Goal: Book appointment/travel/reservation

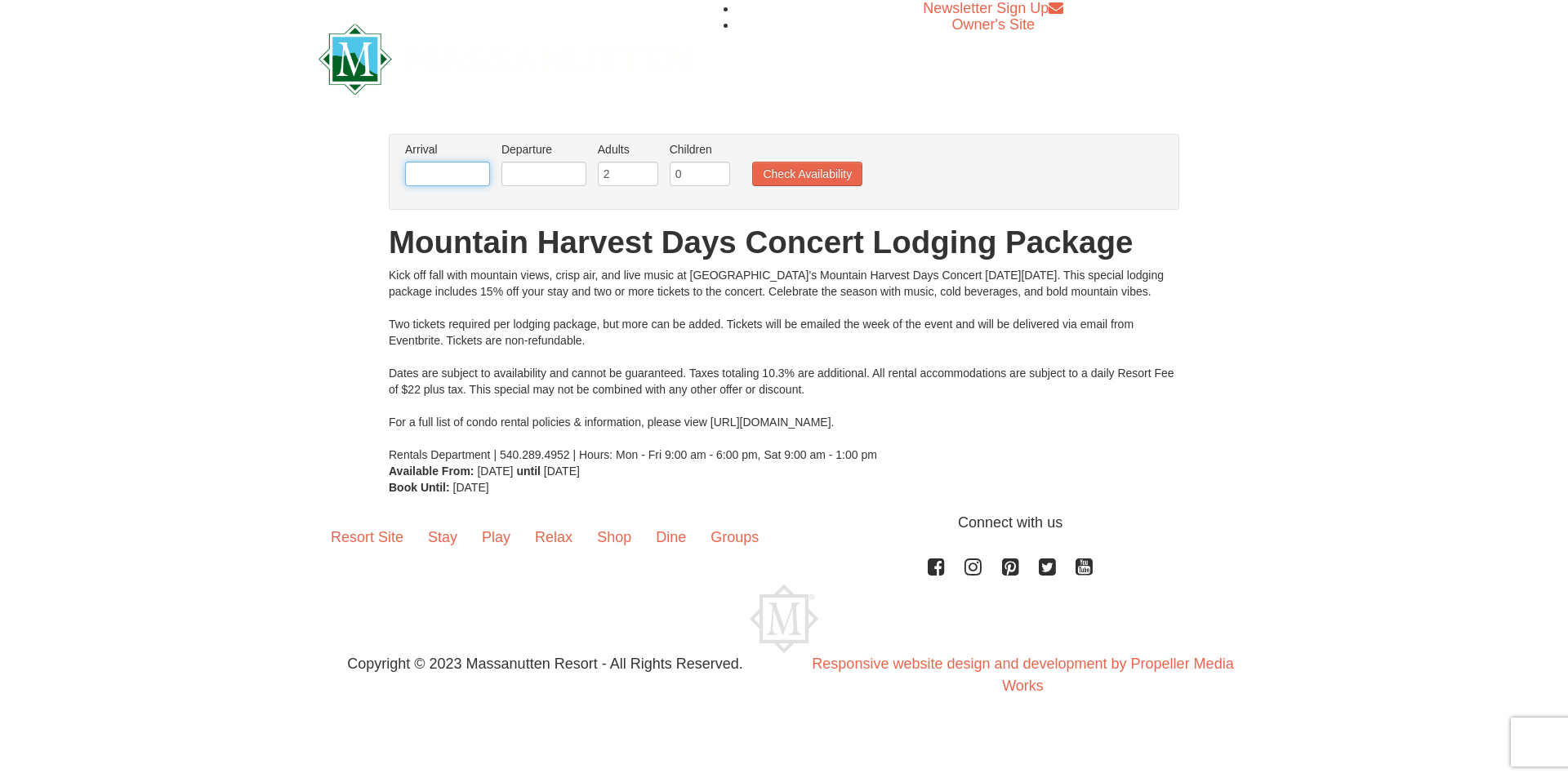
click at [429, 175] on input "text" at bounding box center [447, 174] width 85 height 25
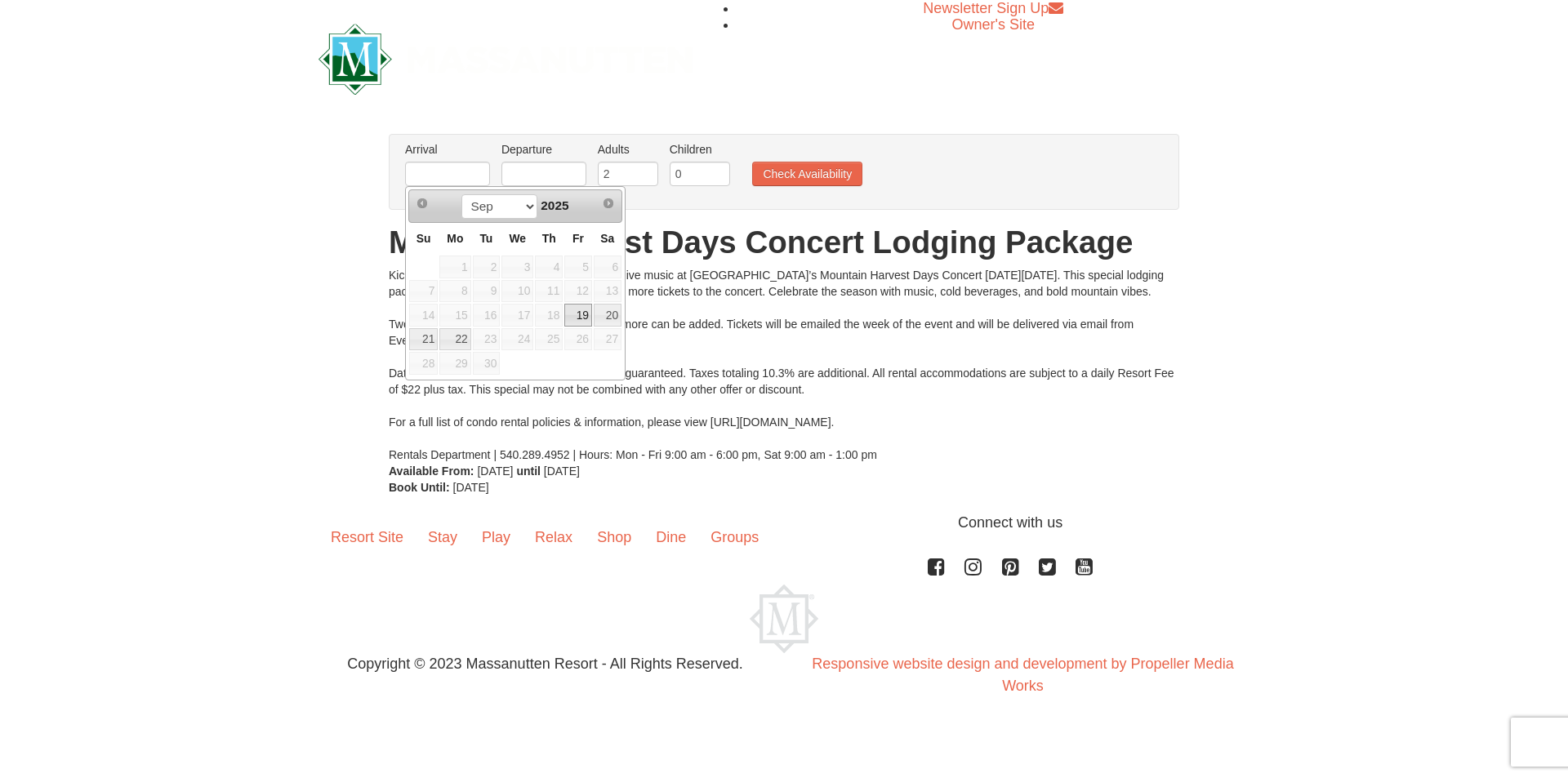
click at [589, 315] on link "19" at bounding box center [579, 315] width 28 height 23
type input "[DATE]"
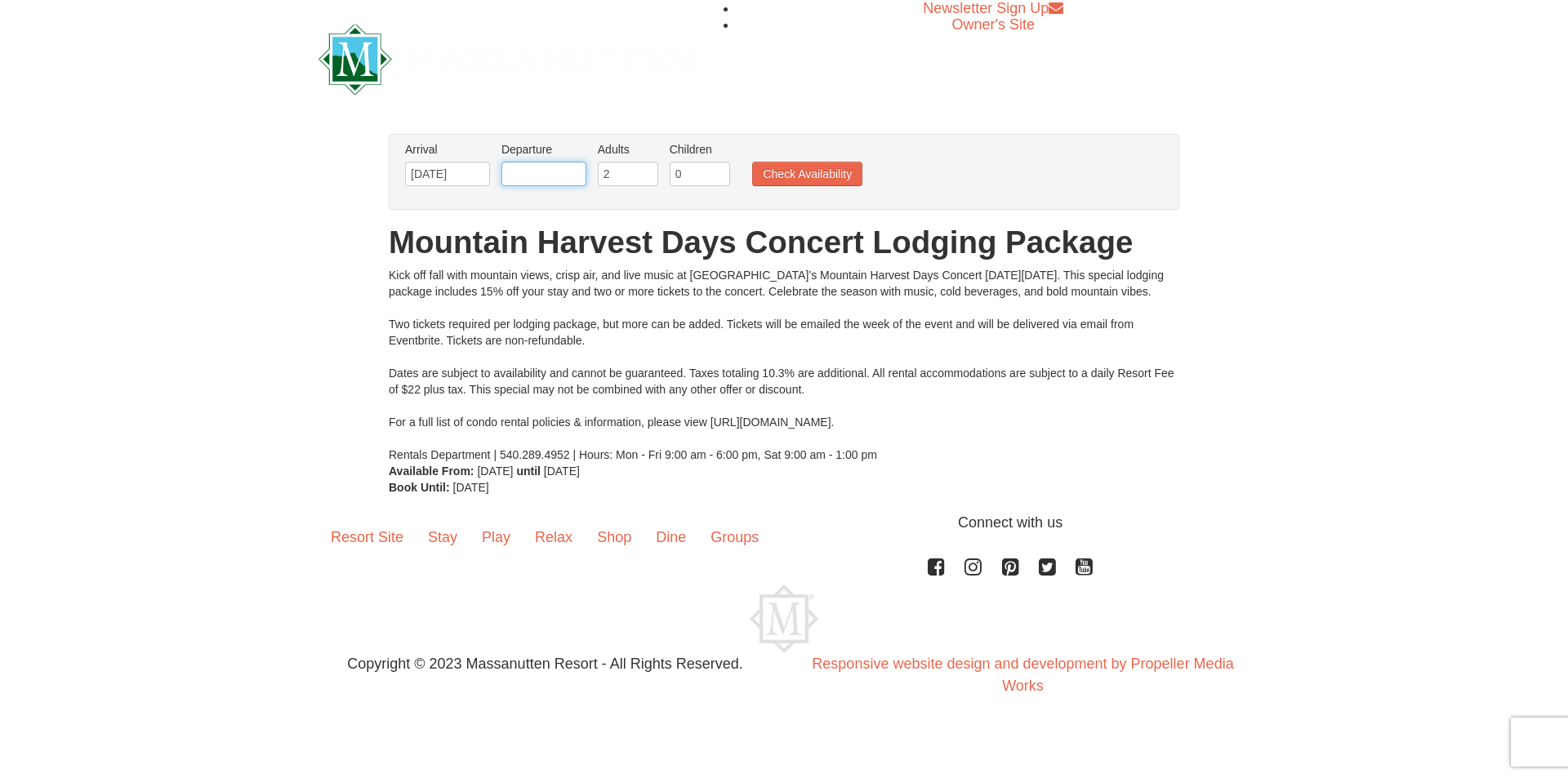
click at [568, 171] on input "text" at bounding box center [544, 174] width 85 height 25
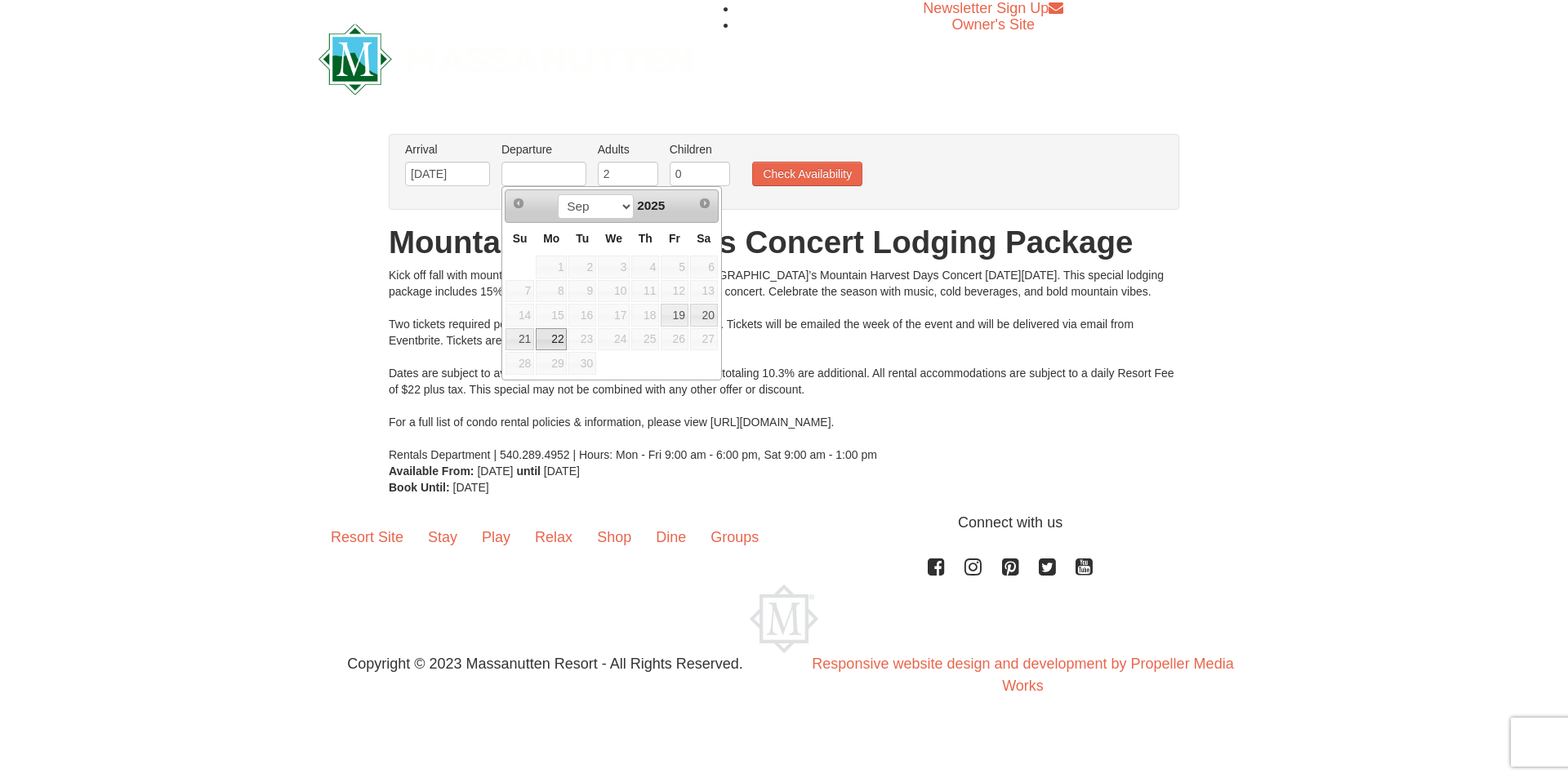
click at [553, 334] on link "22" at bounding box center [551, 340] width 31 height 23
type input "[DATE]"
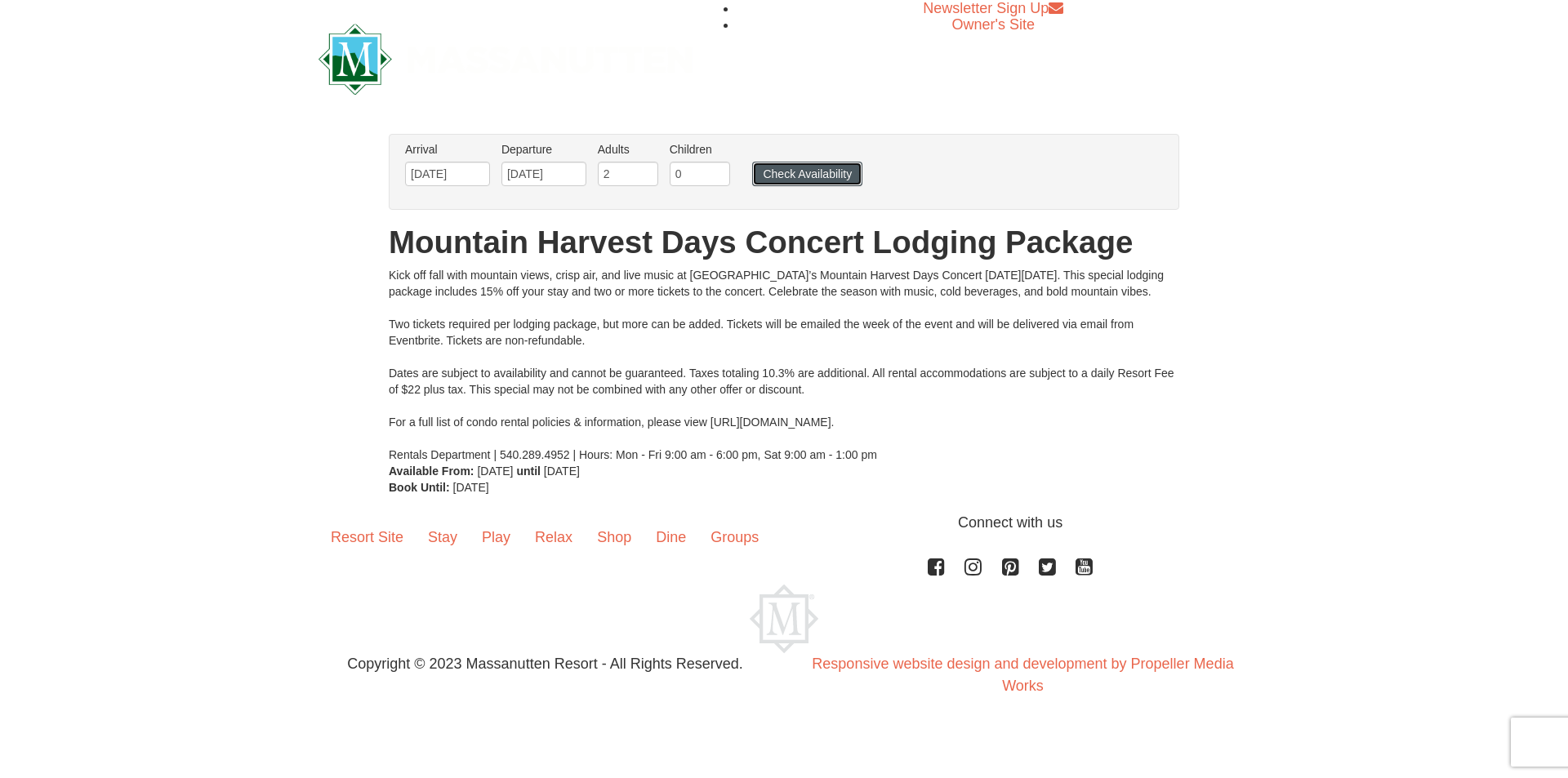
click at [788, 170] on button "Check Availability" at bounding box center [807, 174] width 111 height 25
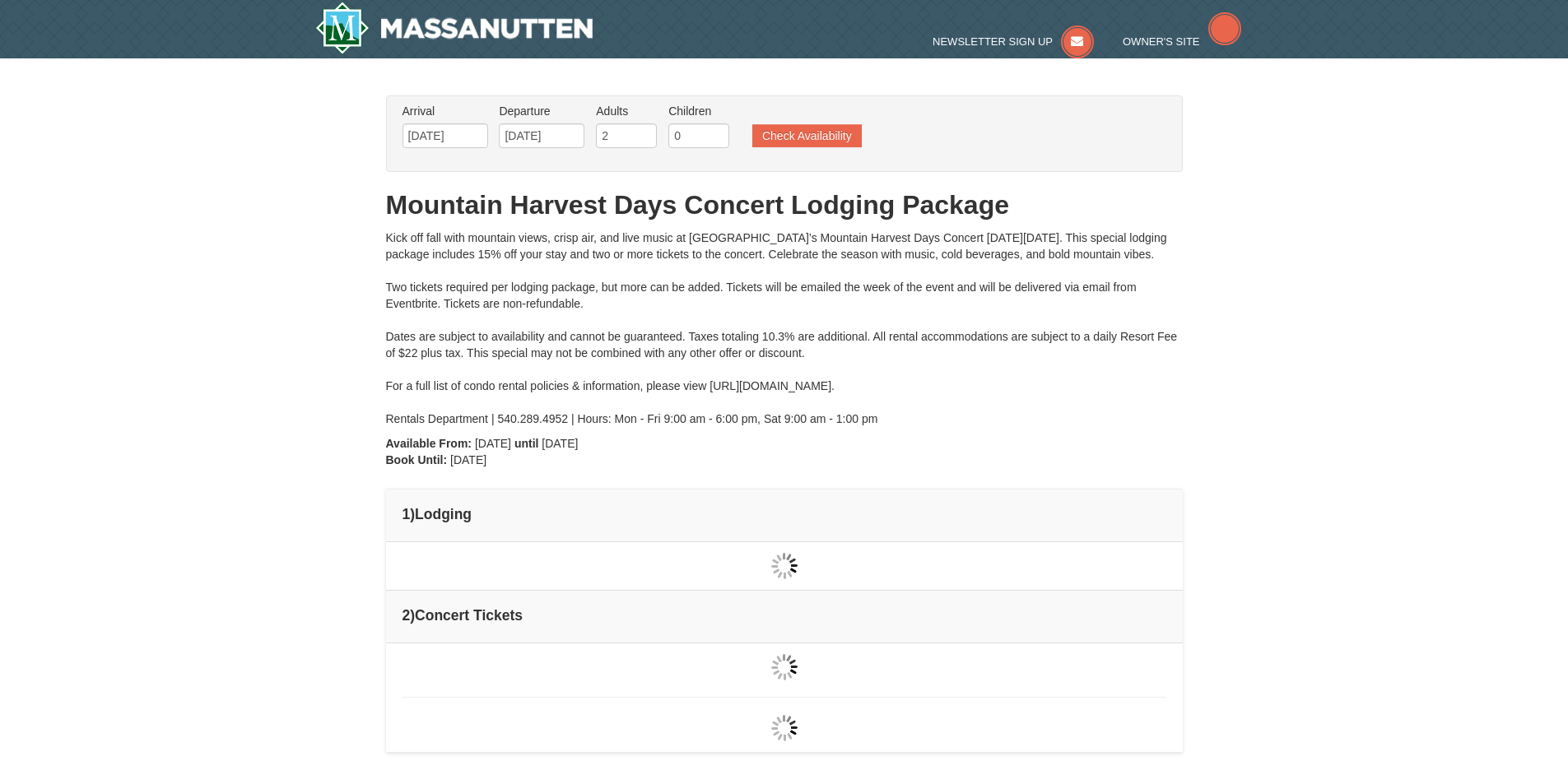
type input "[DATE]"
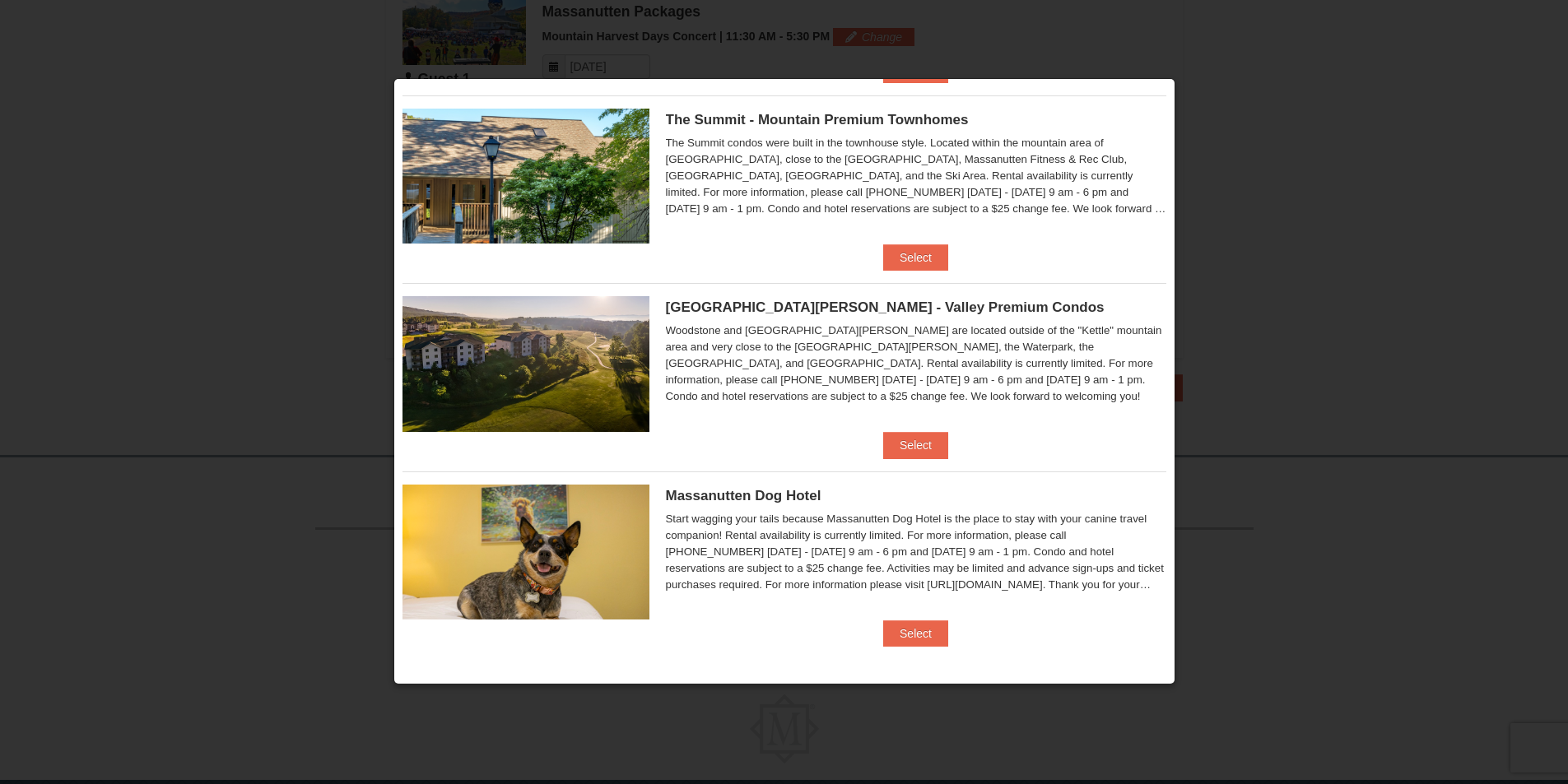
scroll to position [717, 0]
click at [900, 634] on button "Select" at bounding box center [915, 634] width 65 height 27
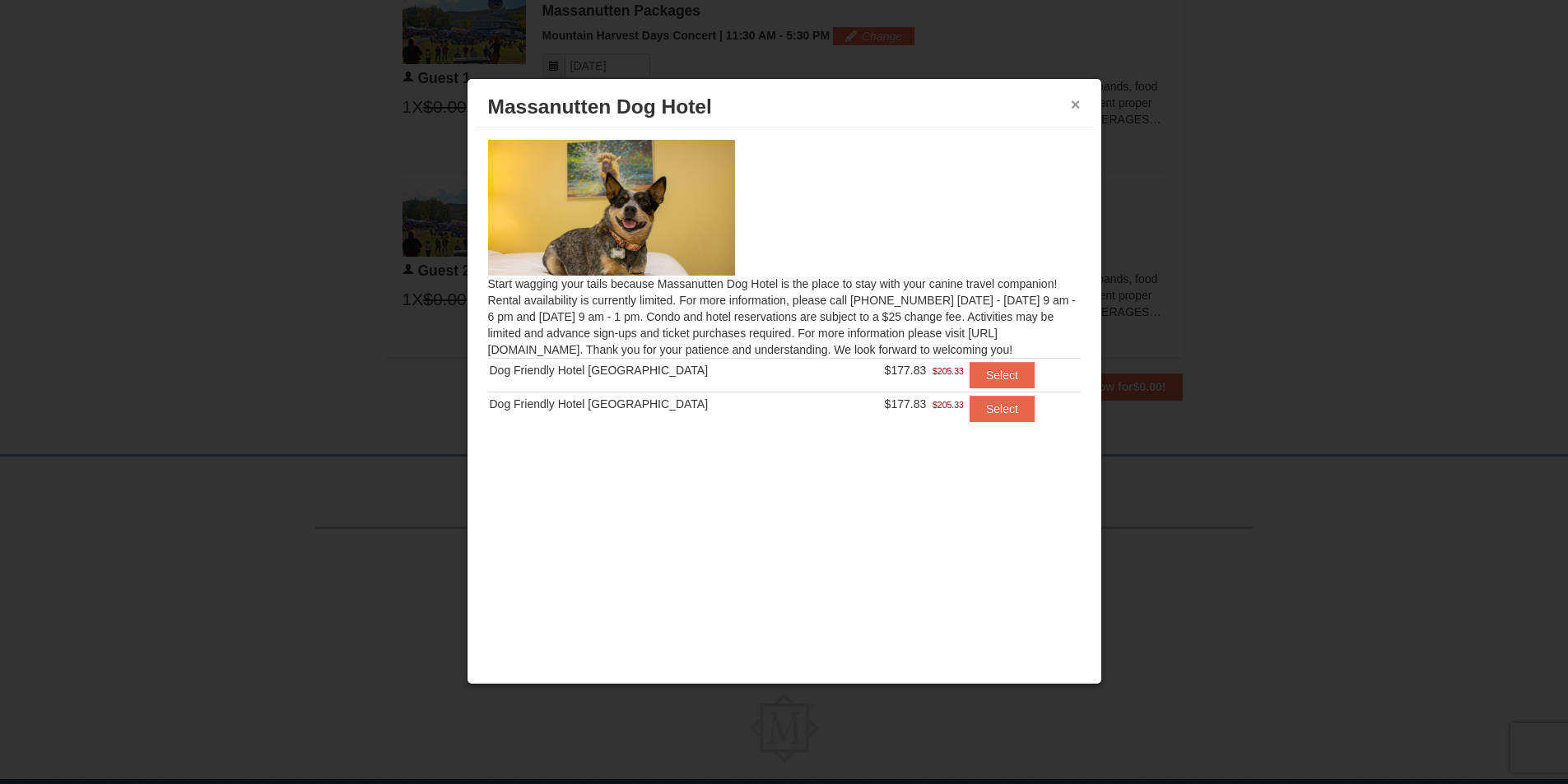
click at [1074, 103] on button "×" at bounding box center [1076, 104] width 10 height 17
